Goal: Contribute content: Contribute content

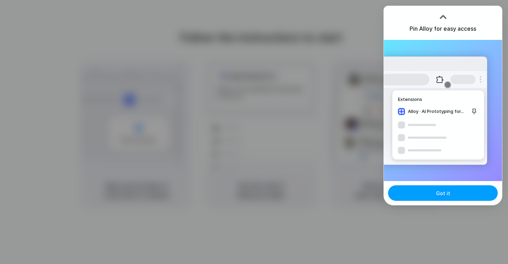
click at [428, 197] on button "Got it" at bounding box center [443, 193] width 110 height 16
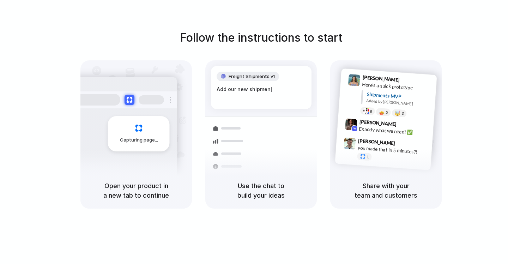
click at [115, 183] on h5 "Open your product in a new tab to continue" at bounding box center [136, 190] width 95 height 19
click at [150, 189] on h5 "Open your product in a new tab to continue" at bounding box center [136, 190] width 95 height 19
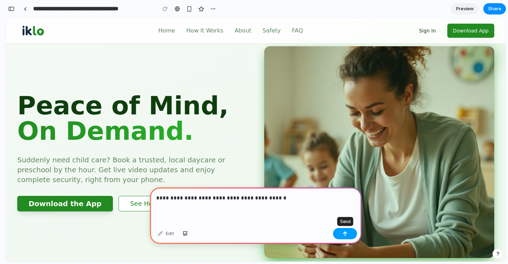
click at [347, 236] on button "button" at bounding box center [345, 233] width 24 height 11
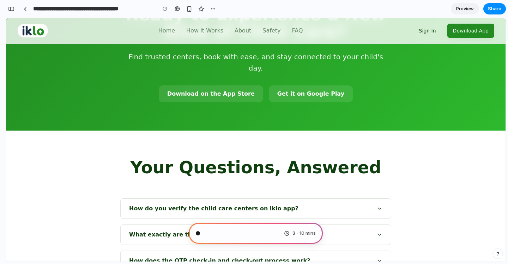
scroll to position [1771, 0]
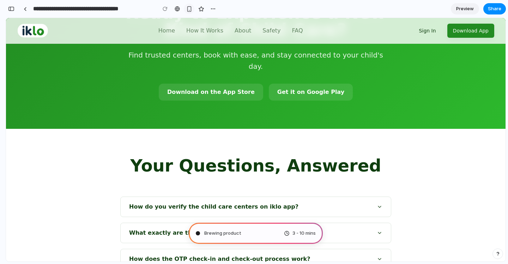
type input "**********"
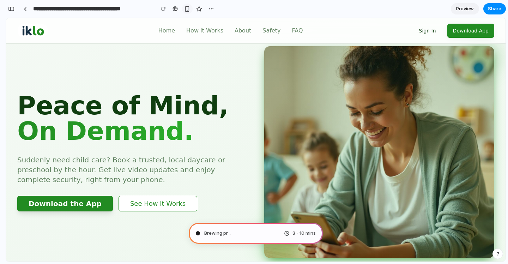
scroll to position [267, 0]
click at [286, 232] on div "3 - 10 mins" at bounding box center [300, 233] width 32 height 7
click at [189, 10] on div "button" at bounding box center [187, 9] width 6 height 6
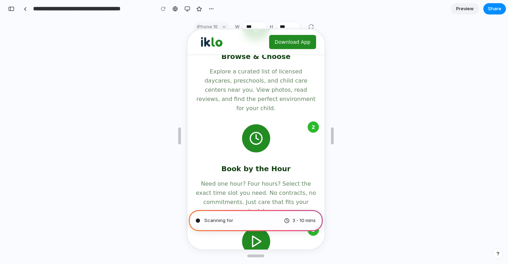
scroll to position [0, 0]
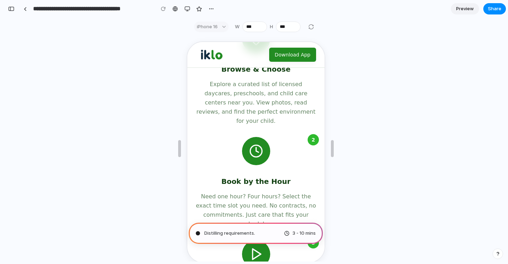
click at [469, 9] on span "Preview" at bounding box center [466, 8] width 18 height 7
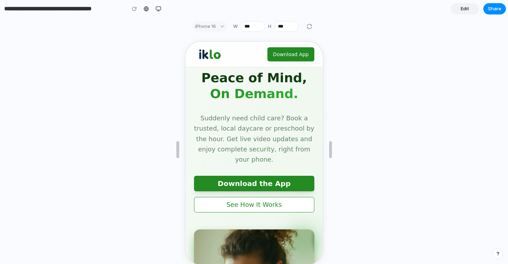
click at [471, 10] on link "Edit" at bounding box center [465, 8] width 28 height 11
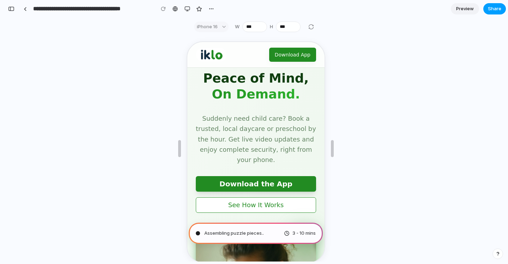
click at [498, 10] on span "Share" at bounding box center [494, 8] width 13 height 7
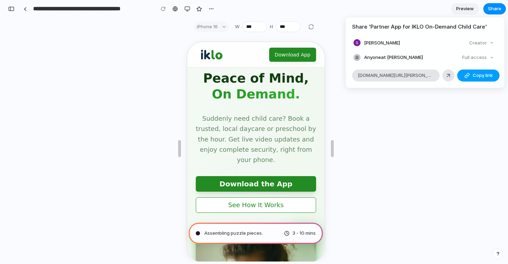
click at [471, 75] on button "Copy link" at bounding box center [479, 76] width 42 height 12
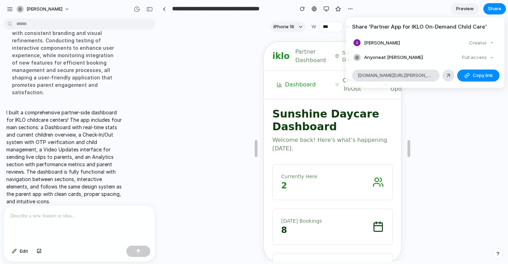
click at [325, 144] on div "Share ' Partner App for IKLO On-Demand Child Care ' Sai Murahari Creator Anyone…" at bounding box center [254, 132] width 508 height 264
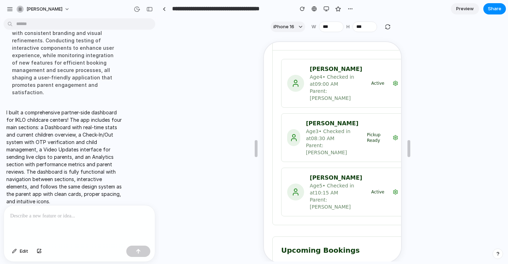
scroll to position [326, 0]
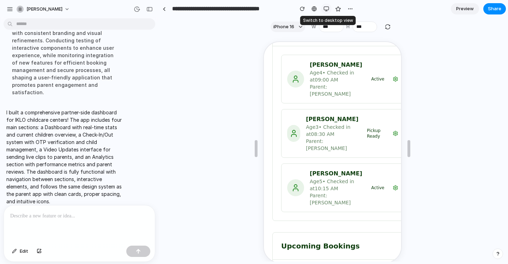
click at [327, 10] on div "button" at bounding box center [327, 9] width 6 height 6
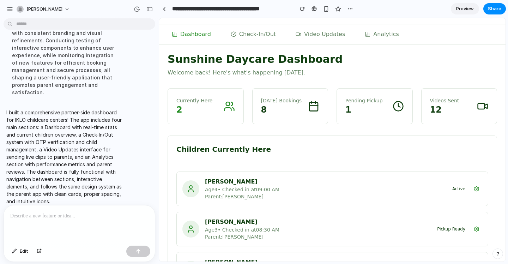
scroll to position [0, 0]
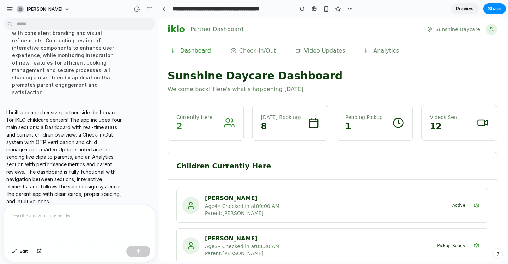
click at [358, 107] on div "Pending Pickup 1" at bounding box center [375, 123] width 76 height 36
click at [394, 120] on circle at bounding box center [399, 123] width 10 height 10
click at [399, 121] on icon at bounding box center [400, 122] width 2 height 4
click at [259, 50] on span "Check-In/Out" at bounding box center [257, 51] width 37 height 8
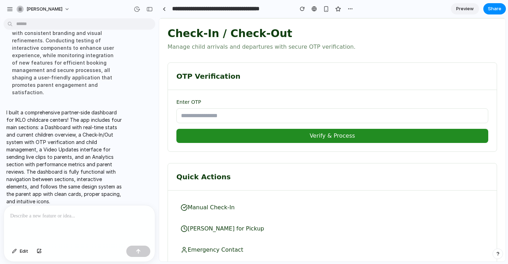
scroll to position [43, 0]
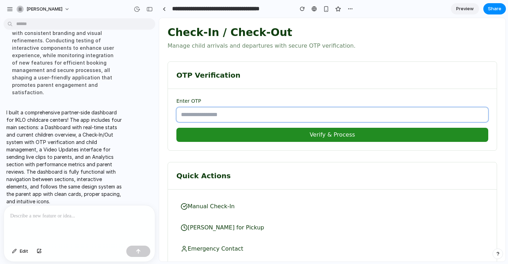
click at [278, 115] on input "text" at bounding box center [333, 114] width 312 height 15
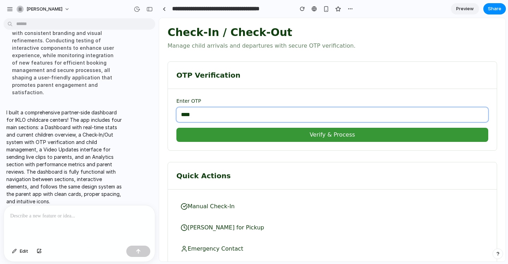
type input "****"
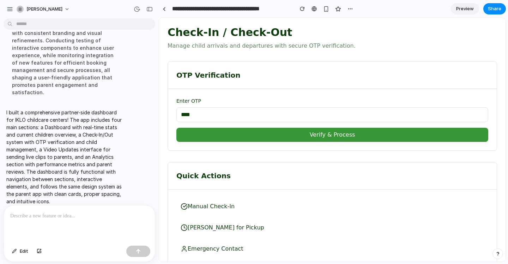
click at [274, 138] on button "Verify & Process" at bounding box center [333, 135] width 312 height 14
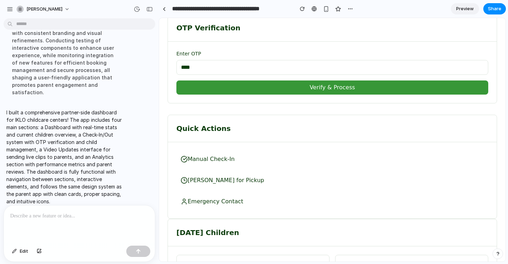
scroll to position [92, 0]
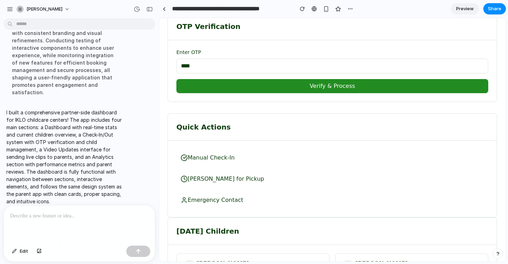
click at [217, 160] on span "Manual Check-In" at bounding box center [211, 158] width 47 height 8
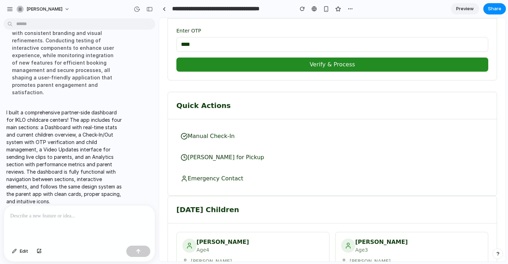
click at [217, 160] on span "[PERSON_NAME] for Pickup" at bounding box center [226, 157] width 77 height 8
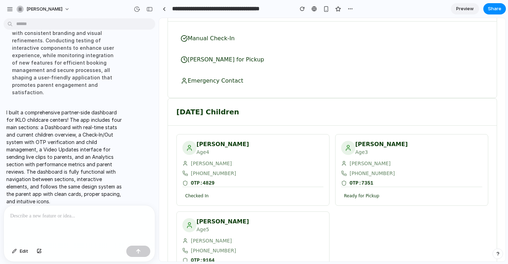
scroll to position [251, 0]
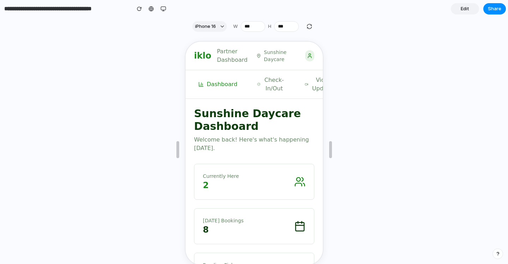
click at [308, 53] on circle at bounding box center [309, 54] width 2 height 2
click at [309, 59] on div at bounding box center [308, 54] width 9 height 11
click at [280, 90] on span "Check-In/Out" at bounding box center [273, 83] width 22 height 17
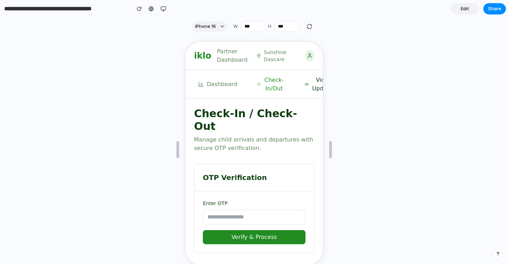
click at [315, 88] on span "Video Updates" at bounding box center [322, 83] width 25 height 17
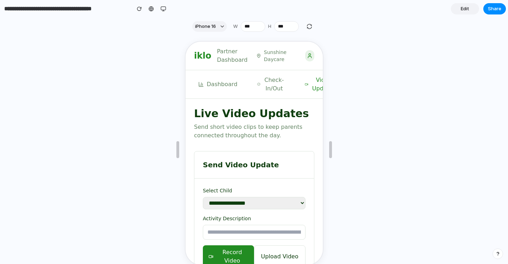
scroll to position [54, 0]
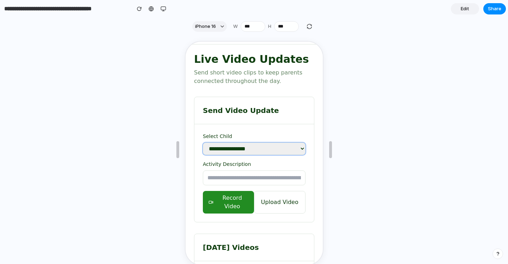
click at [252, 149] on select "**********" at bounding box center [253, 148] width 103 height 12
select select "*"
click at [202, 142] on select "**********" at bounding box center [253, 148] width 103 height 12
click at [257, 153] on select "**********" at bounding box center [253, 148] width 103 height 12
click at [202, 142] on select "**********" at bounding box center [253, 148] width 103 height 12
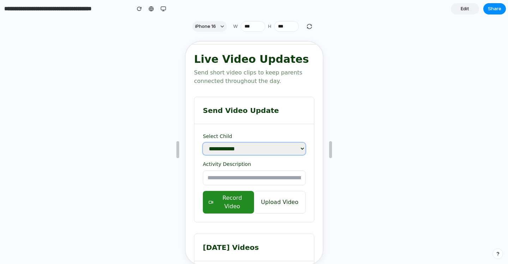
click at [254, 154] on select "**********" at bounding box center [253, 148] width 103 height 12
click at [233, 185] on input "text" at bounding box center [253, 177] width 103 height 15
click at [281, 200] on button "Upload Video" at bounding box center [279, 201] width 52 height 23
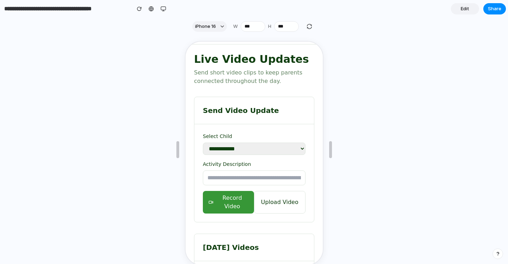
click at [233, 207] on span "Record Video" at bounding box center [231, 201] width 32 height 17
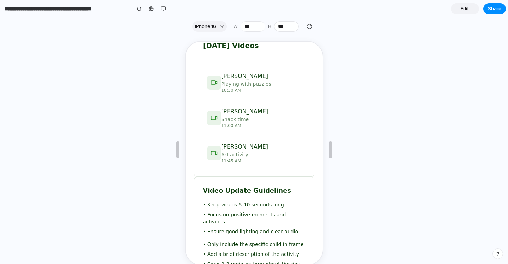
scroll to position [271, 0]
